Goal: Obtain resource: Download file/media

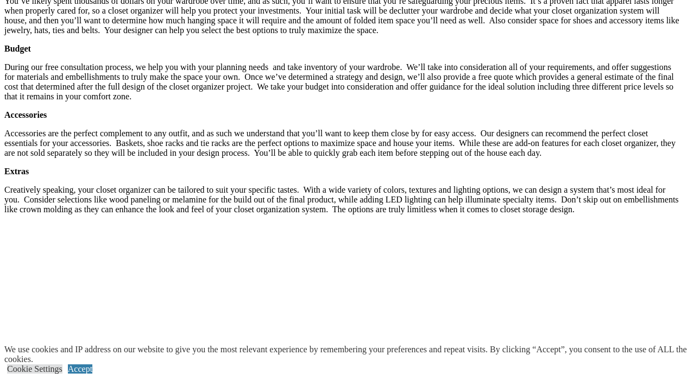
scroll to position [1929, 0]
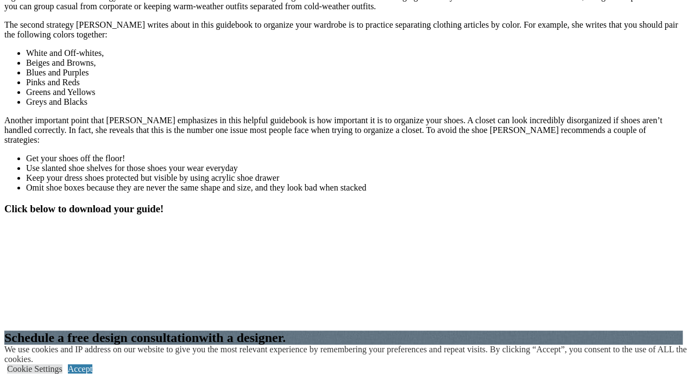
scroll to position [1346, 0]
